Goal: Transaction & Acquisition: Purchase product/service

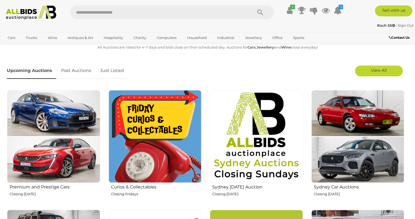
scroll to position [165, 0]
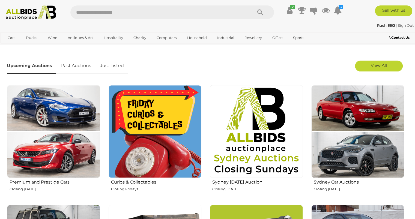
click at [136, 145] on img at bounding box center [155, 131] width 93 height 93
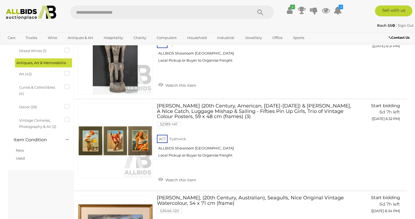
scroll to position [153, 0]
click at [100, 128] on link at bounding box center [115, 140] width 75 height 75
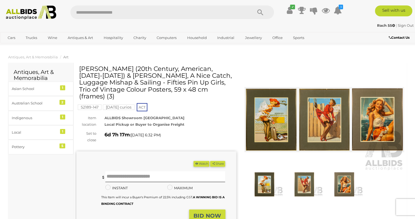
click at [80, 85] on h1 "[PERSON_NAME] (20th Century, American, [DATE]-[DATE]) & [PERSON_NAME], A Nice C…" at bounding box center [157, 83] width 156 height 34
click at [257, 119] on img at bounding box center [325, 119] width 160 height 103
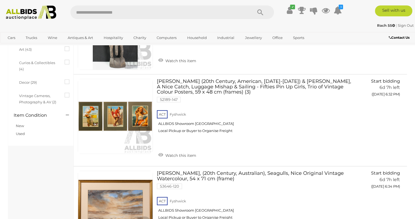
scroll to position [176, 0]
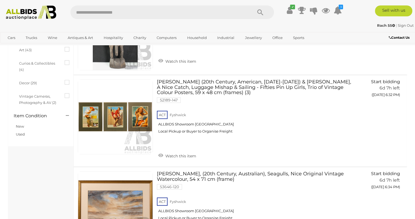
click at [79, 97] on link at bounding box center [115, 116] width 75 height 75
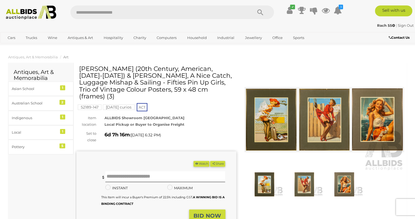
click at [196, 161] on button "Watch" at bounding box center [202, 164] width 16 height 6
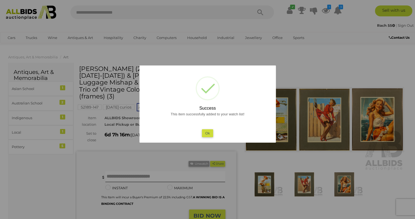
click at [207, 133] on button "Ok" at bounding box center [207, 133] width 11 height 8
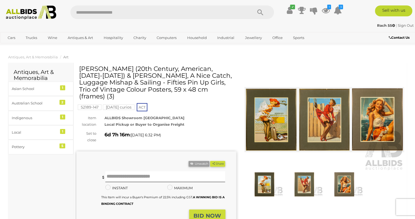
click at [258, 106] on img at bounding box center [325, 119] width 160 height 103
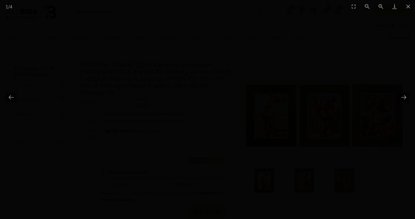
scroll to position [4, 0]
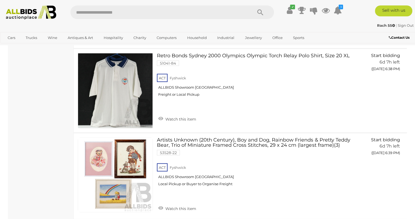
scroll to position [642, 0]
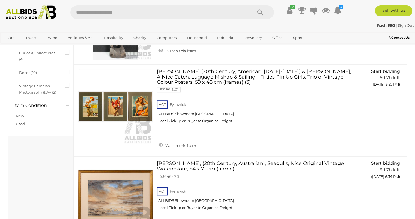
scroll to position [185, 0]
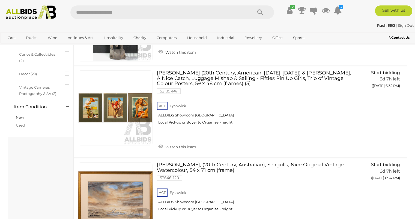
click at [86, 120] on img at bounding box center [115, 108] width 75 height 75
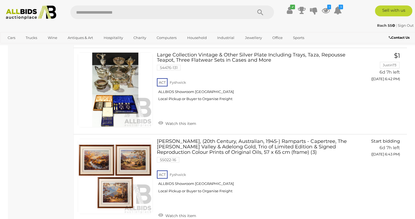
scroll to position [998, 0]
click at [90, 150] on link at bounding box center [115, 176] width 75 height 75
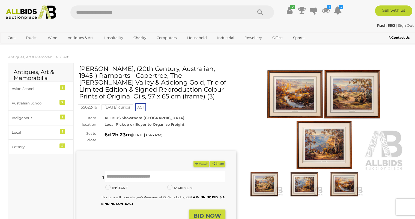
click at [271, 95] on img at bounding box center [325, 119] width 160 height 103
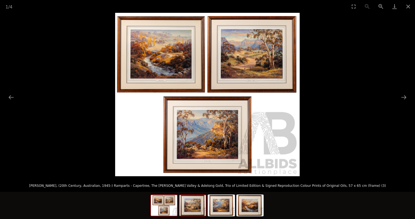
click at [194, 203] on img at bounding box center [193, 205] width 26 height 21
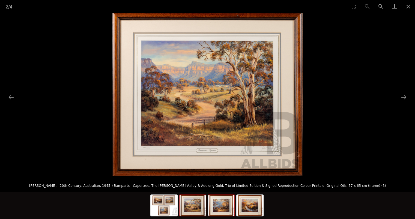
click at [221, 203] on img at bounding box center [221, 205] width 26 height 21
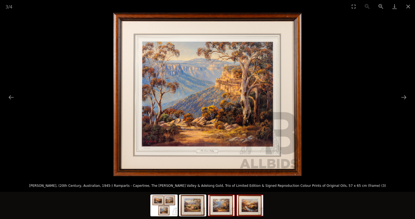
click at [246, 200] on img at bounding box center [250, 205] width 26 height 21
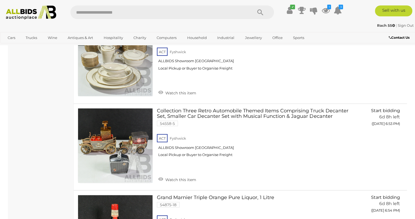
scroll to position [1905, 0]
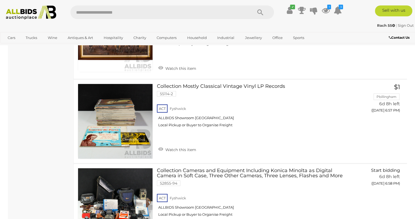
scroll to position [2273, 0]
click at [90, 109] on link at bounding box center [115, 121] width 75 height 75
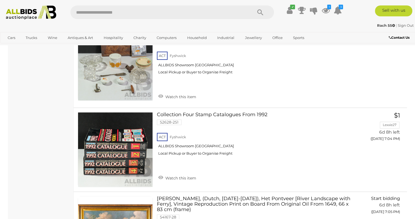
scroll to position [2853, 0]
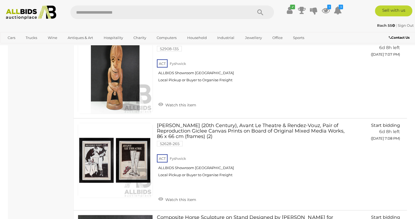
scroll to position [3181, 0]
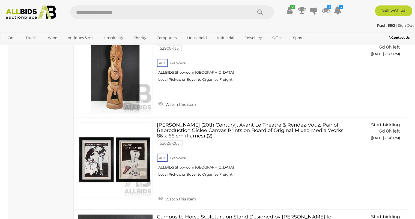
click at [79, 146] on link at bounding box center [115, 160] width 75 height 75
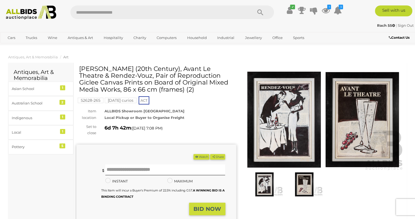
click at [195, 156] on icon "button" at bounding box center [197, 156] width 4 height 3
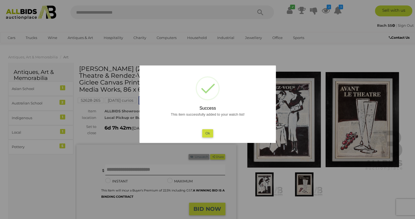
click at [207, 133] on button "Ok" at bounding box center [207, 133] width 11 height 8
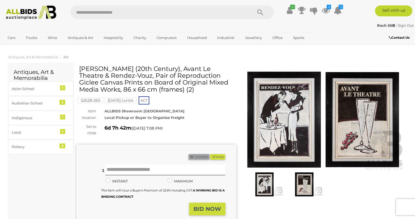
click at [269, 112] on img at bounding box center [325, 119] width 160 height 103
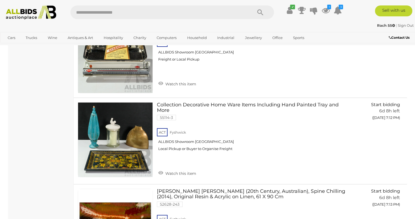
scroll to position [3551, 0]
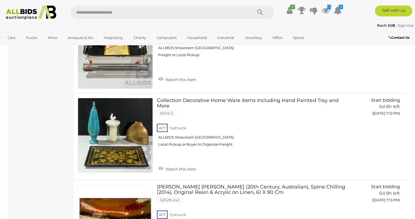
scroll to position [3555, 0]
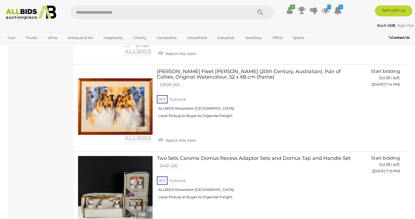
scroll to position [3756, 0]
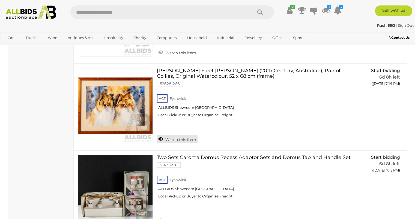
click at [162, 136] on icon at bounding box center [160, 138] width 5 height 5
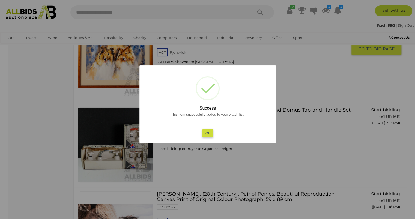
click at [209, 133] on button "Ok" at bounding box center [207, 133] width 11 height 8
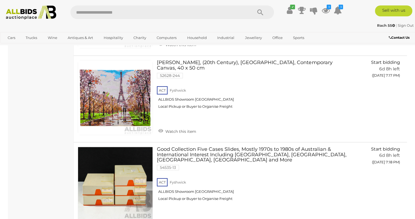
scroll to position [4009, 0]
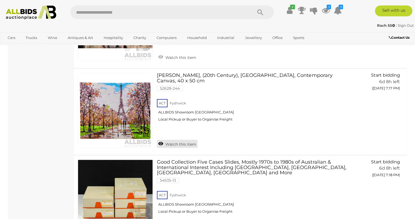
click at [162, 141] on icon at bounding box center [160, 143] width 5 height 5
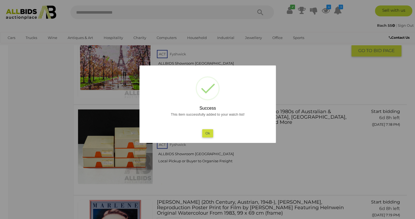
click at [207, 133] on button "Ok" at bounding box center [207, 133] width 11 height 8
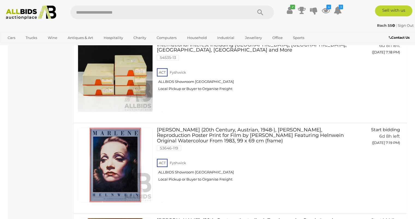
scroll to position [4082, 0]
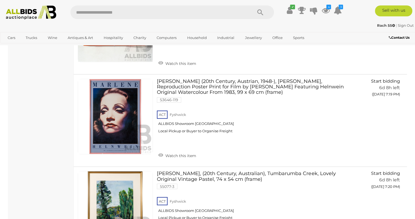
scroll to position [4180, 0]
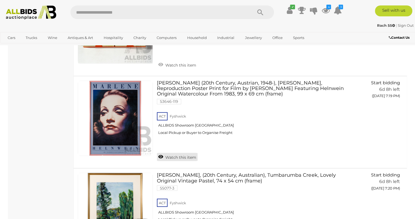
click at [163, 154] on icon at bounding box center [160, 156] width 5 height 5
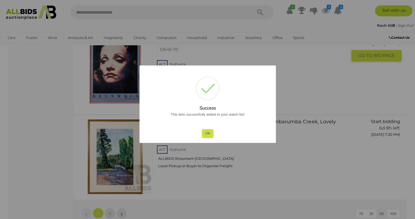
click at [207, 134] on button "Ok" at bounding box center [207, 133] width 11 height 8
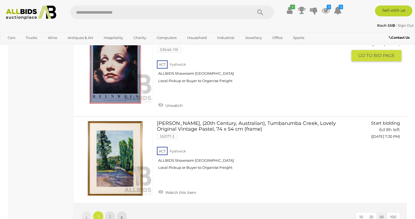
scroll to position [4240, 0]
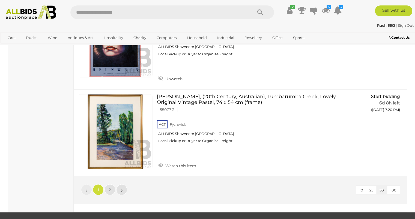
scroll to position [4261, 0]
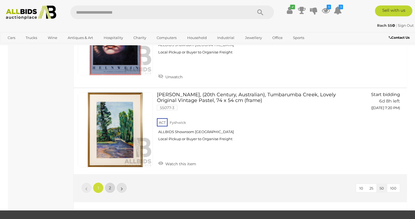
click at [110, 185] on span "2" at bounding box center [110, 187] width 2 height 5
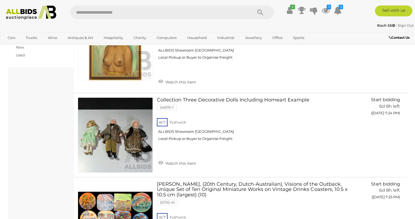
scroll to position [255, 0]
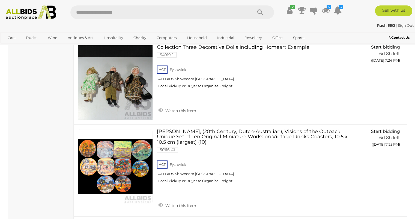
scroll to position [309, 0]
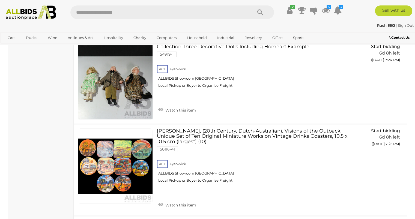
click at [81, 165] on link at bounding box center [115, 166] width 75 height 75
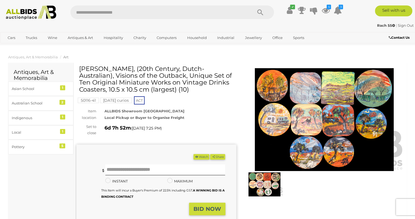
click at [272, 119] on img at bounding box center [325, 119] width 160 height 103
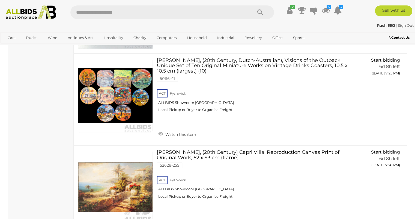
scroll to position [379, 0]
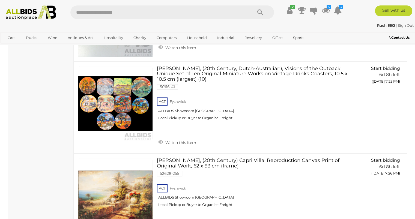
scroll to position [367, 0]
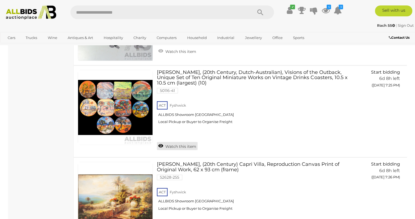
click at [161, 143] on icon at bounding box center [160, 145] width 5 height 5
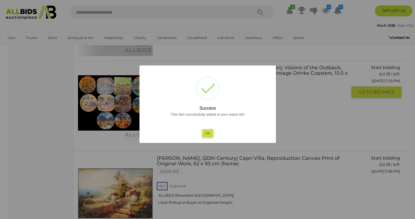
click at [207, 133] on button "Ok" at bounding box center [207, 133] width 11 height 8
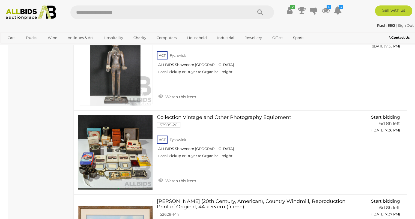
scroll to position [1282, 0]
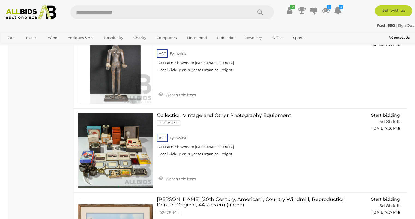
click at [51, 103] on div "Friday curios Alert this sale Location" at bounding box center [41, 110] width 66 height 2677
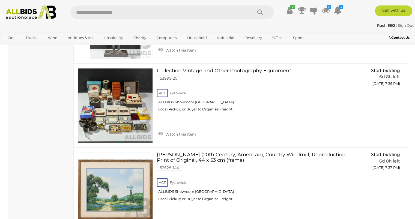
scroll to position [1327, 0]
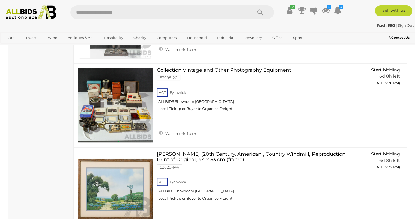
click at [52, 84] on div "Friday curios Alert this sale Location" at bounding box center [41, 65] width 66 height 2677
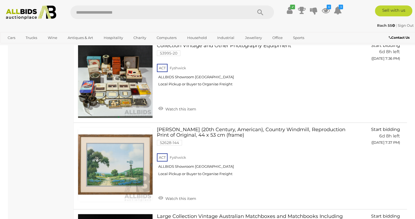
scroll to position [1351, 0]
click at [70, 125] on div "Larry Prellop (20th Century, American), Country Windmill, Reproduction Print of…" at bounding box center [241, 166] width 342 height 86
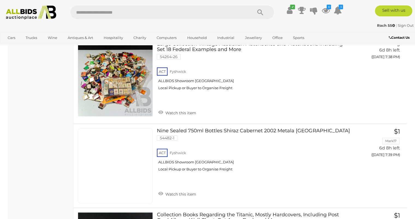
scroll to position [1525, 0]
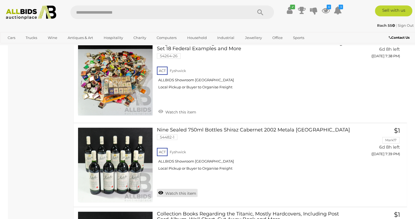
click at [160, 190] on icon at bounding box center [160, 192] width 5 height 5
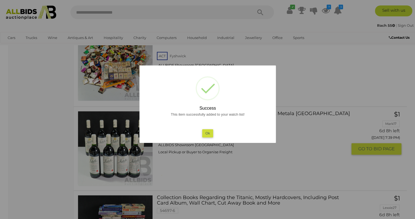
click at [208, 133] on button "Ok" at bounding box center [207, 133] width 11 height 8
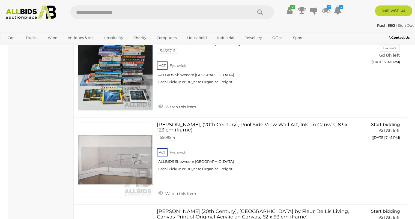
scroll to position [1702, 0]
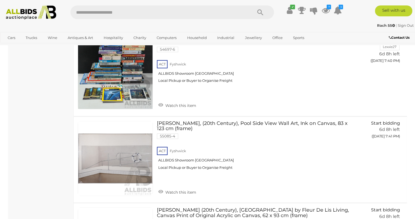
click at [98, 144] on link at bounding box center [115, 158] width 75 height 75
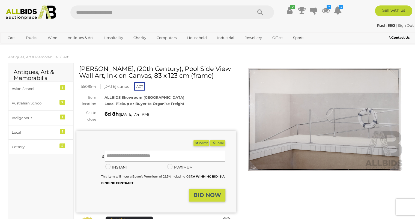
click at [269, 116] on img at bounding box center [325, 119] width 160 height 103
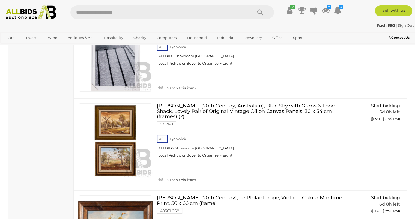
scroll to position [2417, 0]
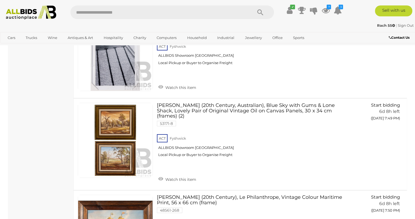
click at [79, 127] on link at bounding box center [115, 140] width 75 height 75
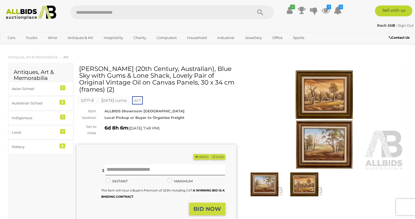
click at [314, 96] on img at bounding box center [325, 119] width 160 height 103
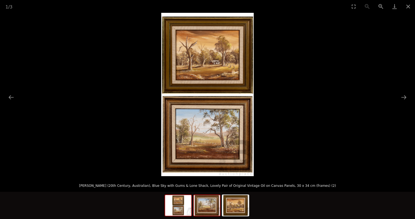
click at [209, 203] on img at bounding box center [207, 205] width 26 height 21
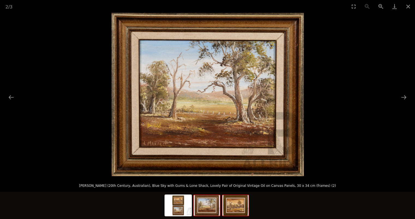
click at [238, 205] on img at bounding box center [235, 205] width 26 height 21
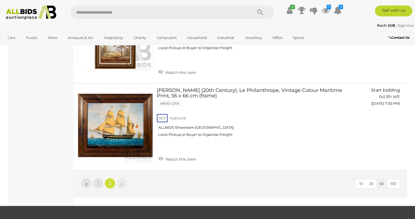
scroll to position [2525, 0]
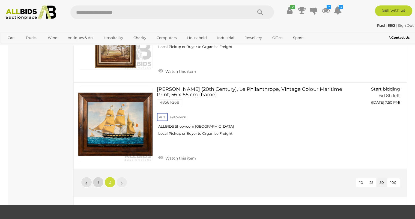
click at [98, 180] on span "1" at bounding box center [98, 182] width 1 height 5
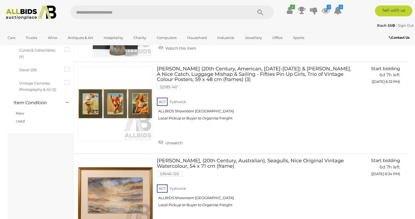
scroll to position [187, 0]
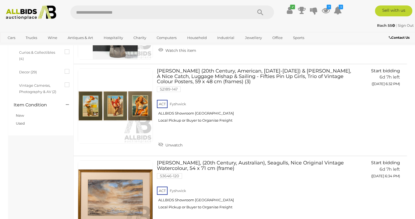
click at [96, 109] on link at bounding box center [115, 106] width 75 height 75
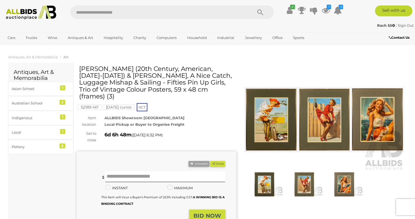
scroll to position [1, 0]
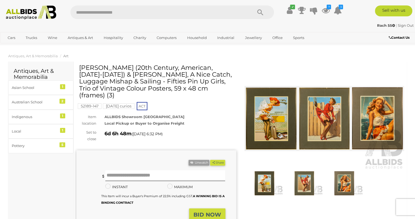
click at [258, 180] on img at bounding box center [264, 183] width 37 height 24
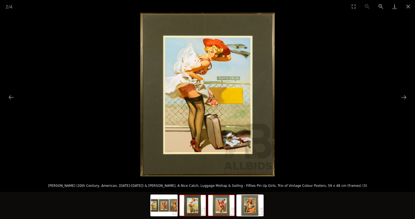
click at [221, 205] on img at bounding box center [221, 205] width 26 height 21
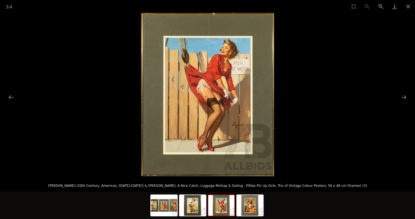
click at [251, 204] on img at bounding box center [250, 205] width 26 height 21
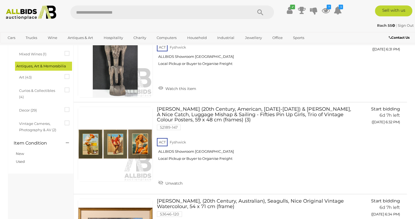
scroll to position [147, 0]
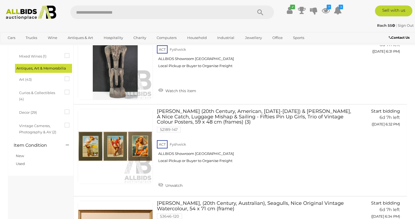
click at [115, 152] on link at bounding box center [115, 146] width 75 height 75
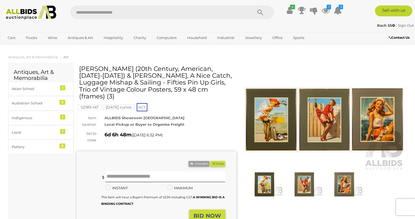
click at [318, 125] on img at bounding box center [325, 119] width 160 height 103
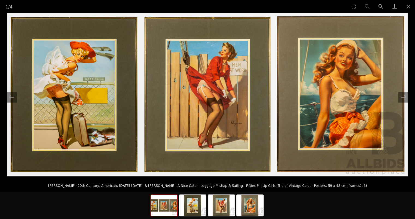
click at [37, 118] on img at bounding box center [207, 95] width 401 height 164
click at [42, 122] on img at bounding box center [207, 95] width 401 height 164
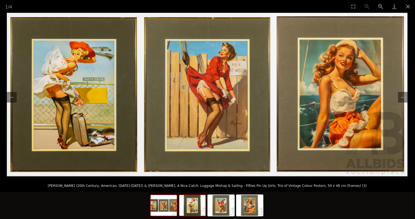
click at [189, 202] on img at bounding box center [192, 205] width 26 height 21
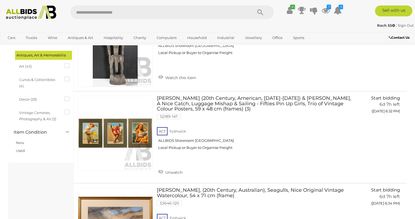
scroll to position [159, 0]
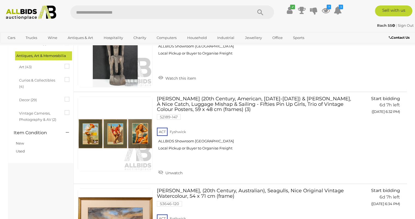
click at [81, 130] on link at bounding box center [115, 133] width 75 height 75
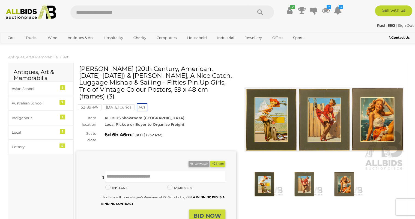
click at [263, 183] on img at bounding box center [264, 185] width 37 height 24
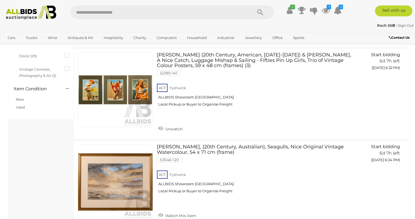
scroll to position [203, 0]
click at [142, 89] on link at bounding box center [115, 90] width 75 height 75
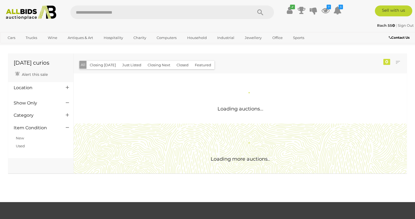
scroll to position [203, 0]
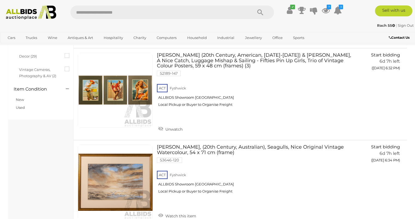
click at [85, 87] on link at bounding box center [115, 90] width 75 height 75
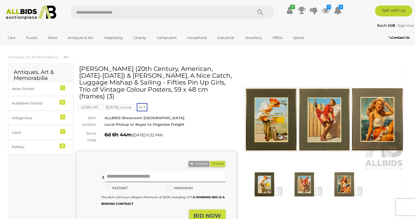
click at [262, 112] on img at bounding box center [325, 119] width 160 height 103
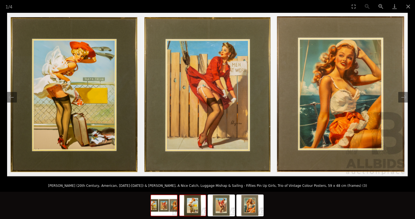
click at [197, 205] on img at bounding box center [193, 205] width 26 height 21
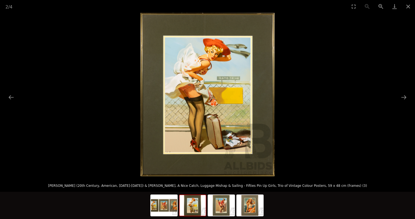
click at [174, 103] on img at bounding box center [208, 95] width 134 height 164
click at [223, 203] on img at bounding box center [221, 205] width 26 height 21
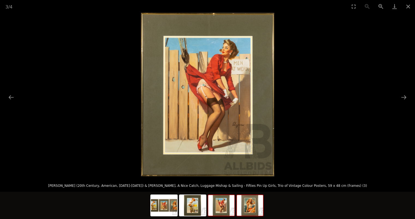
click at [249, 198] on img at bounding box center [250, 205] width 26 height 21
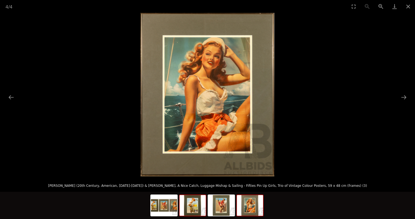
click at [194, 200] on img at bounding box center [193, 205] width 26 height 21
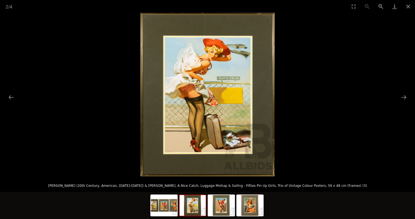
click at [222, 202] on img at bounding box center [221, 205] width 26 height 21
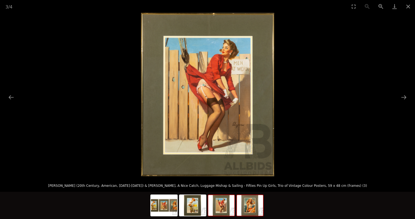
click at [250, 201] on img at bounding box center [250, 205] width 26 height 21
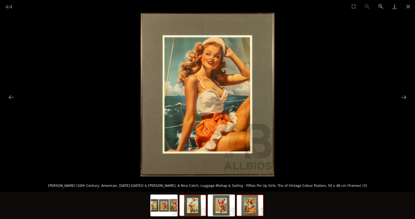
click at [191, 201] on img at bounding box center [193, 205] width 26 height 21
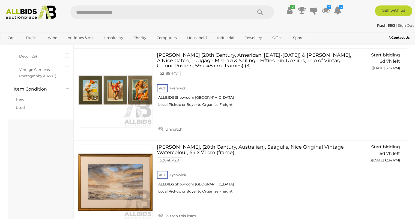
scroll to position [189, 0]
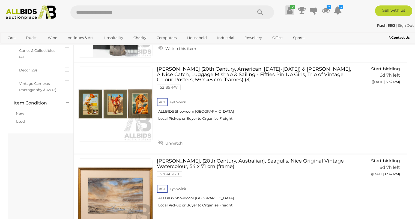
click at [290, 11] on icon at bounding box center [290, 10] width 6 height 10
